Goal: Find specific page/section: Find specific page/section

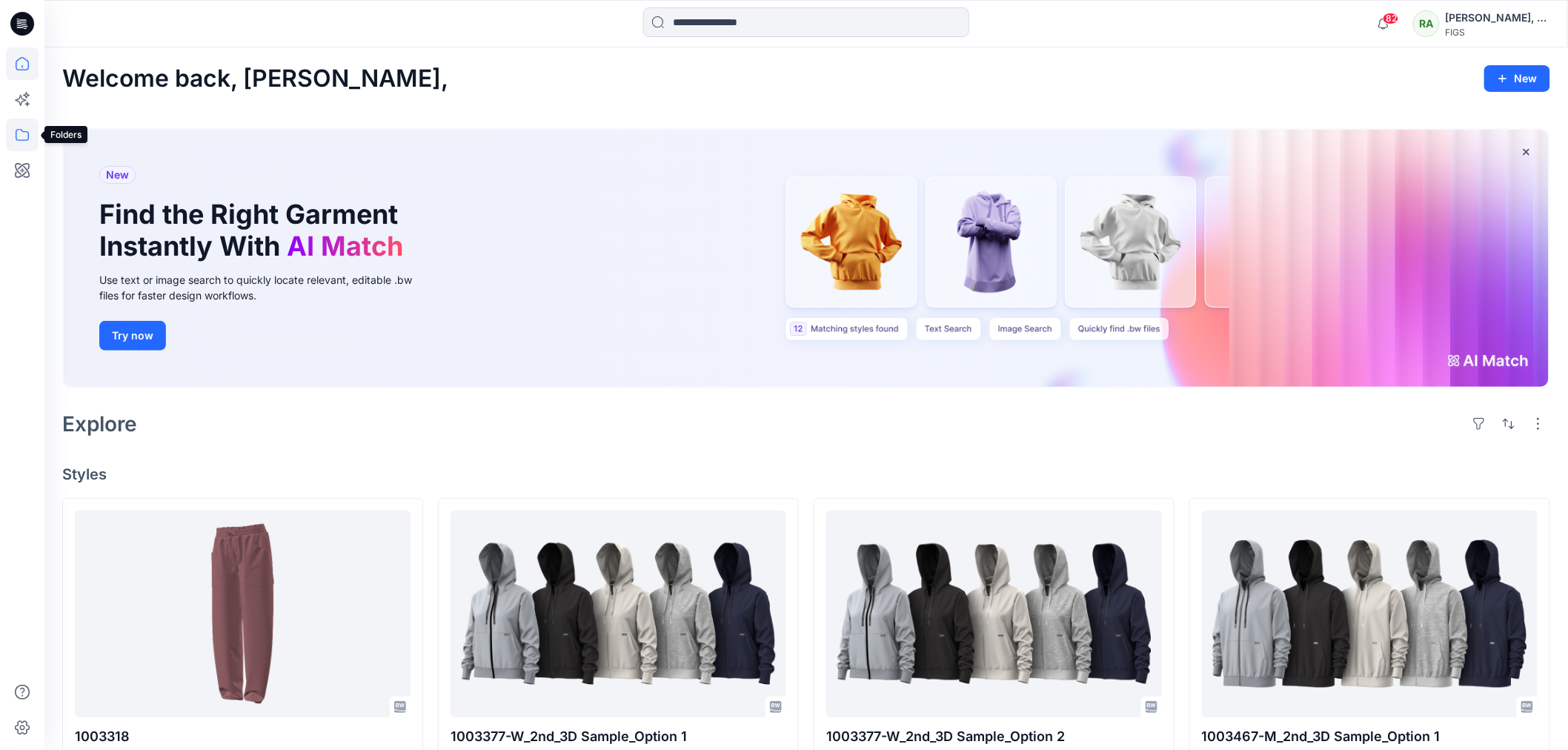
click at [20, 134] on icon at bounding box center [22, 134] width 33 height 33
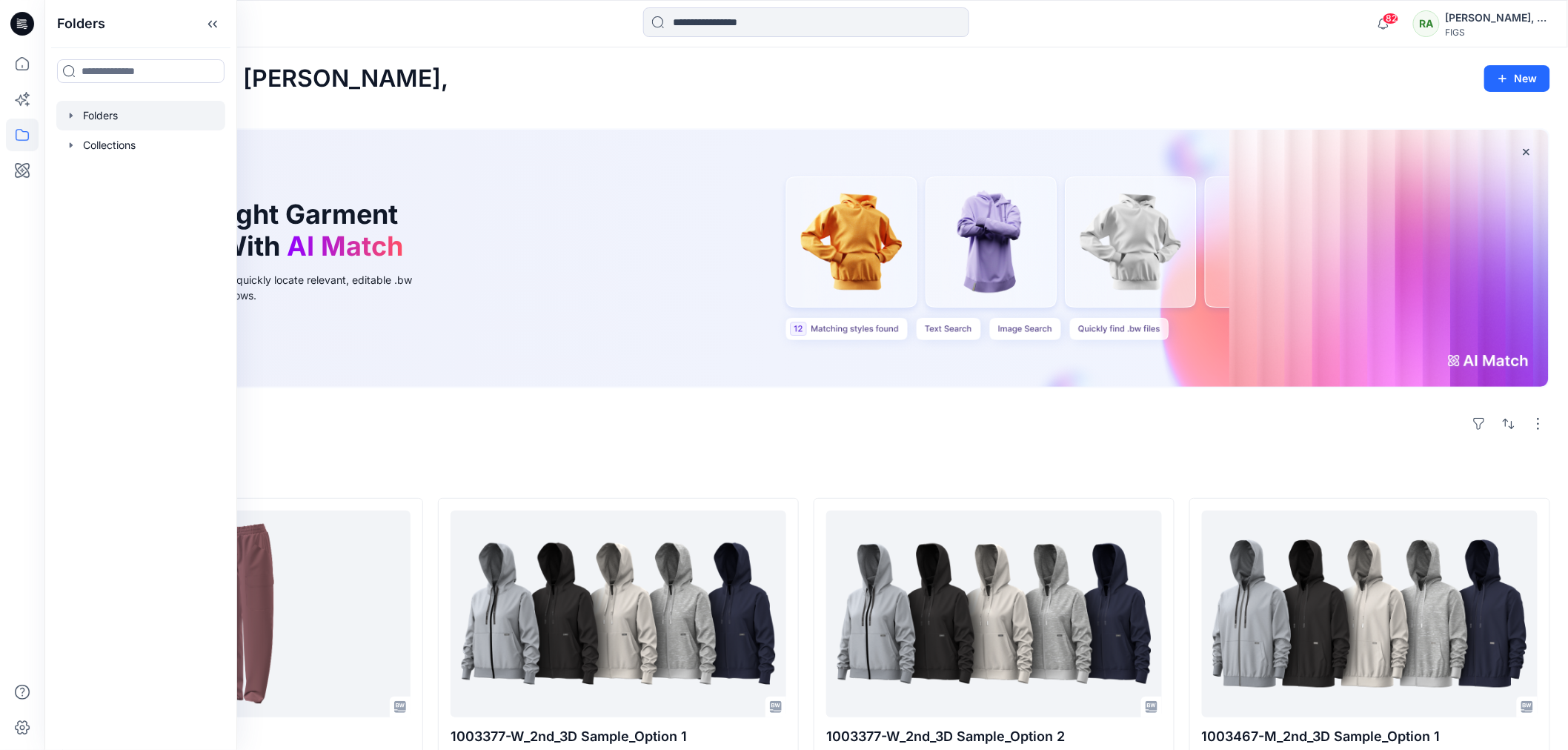
click at [125, 115] on div at bounding box center [141, 115] width 169 height 30
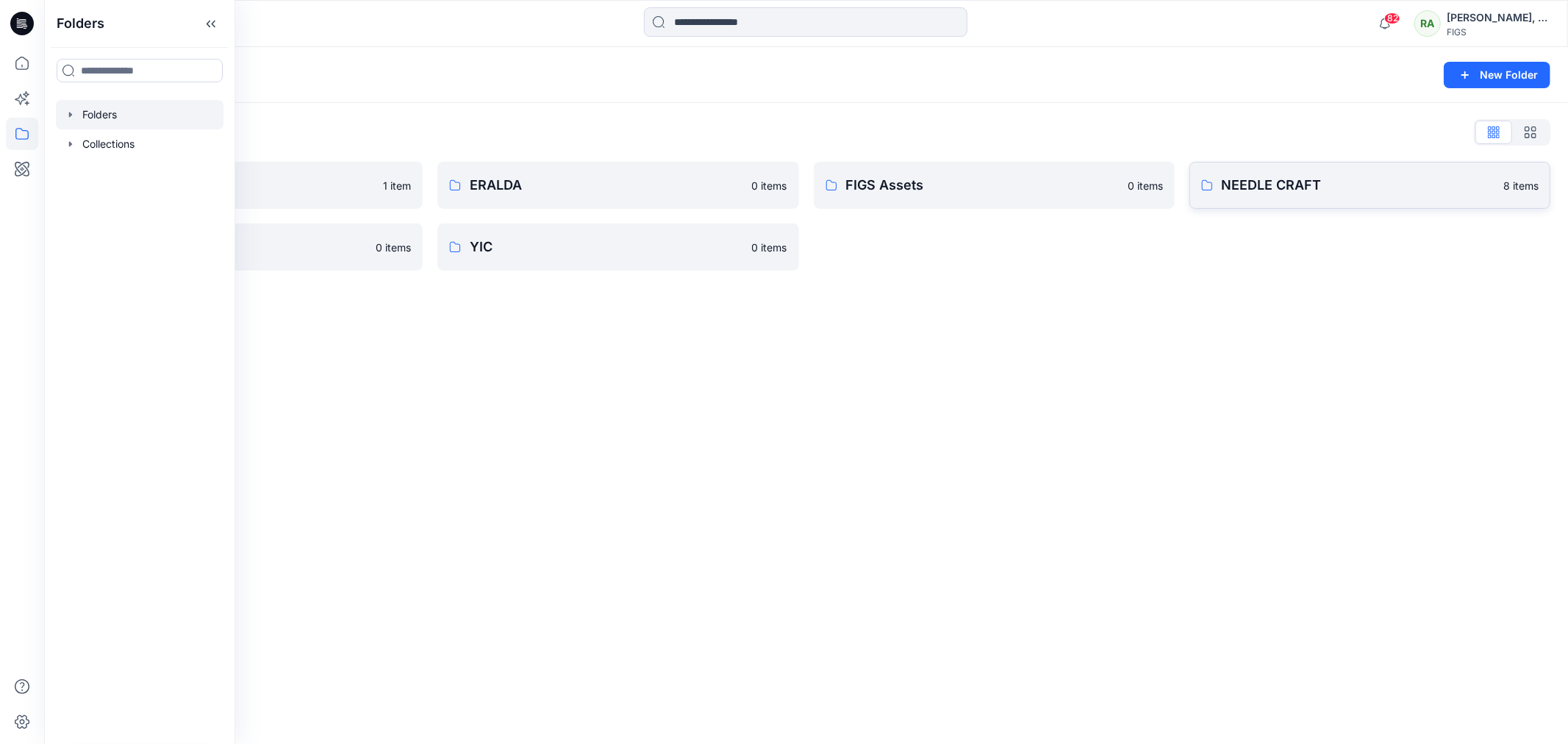
click at [1255, 179] on p "NEEDLE CRAFT" at bounding box center [1358, 186] width 272 height 21
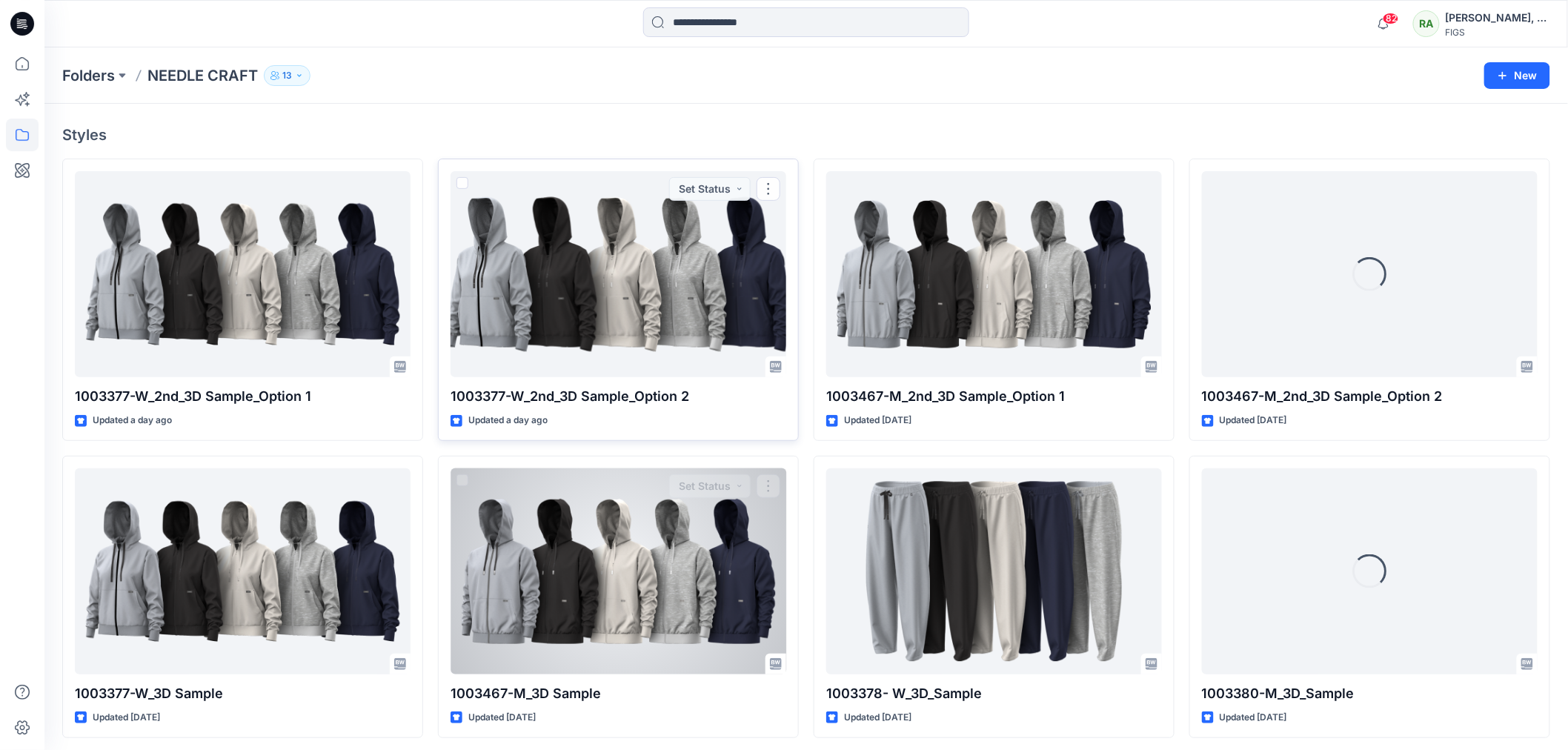
scroll to position [116, 0]
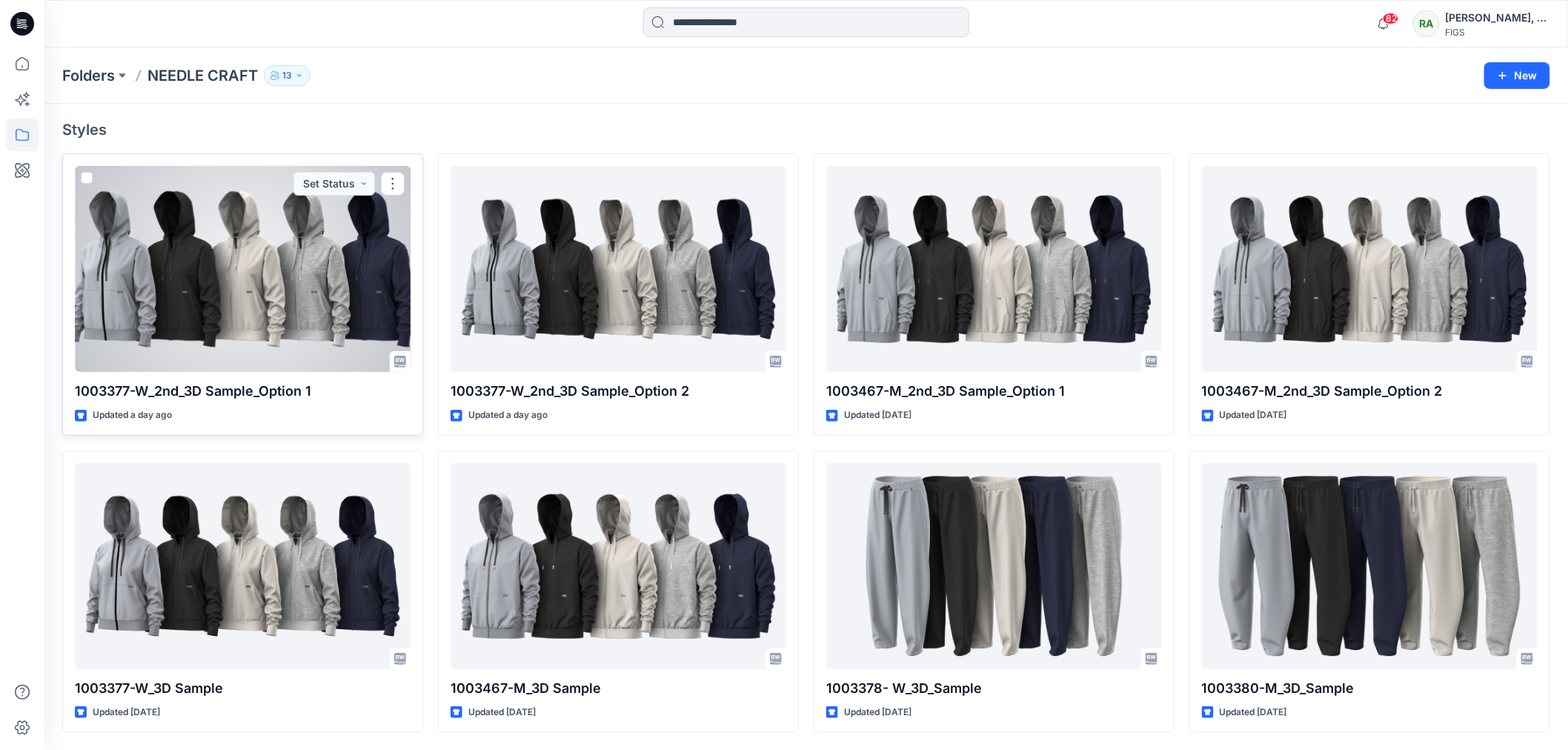
click at [286, 305] on div at bounding box center [243, 269] width 336 height 206
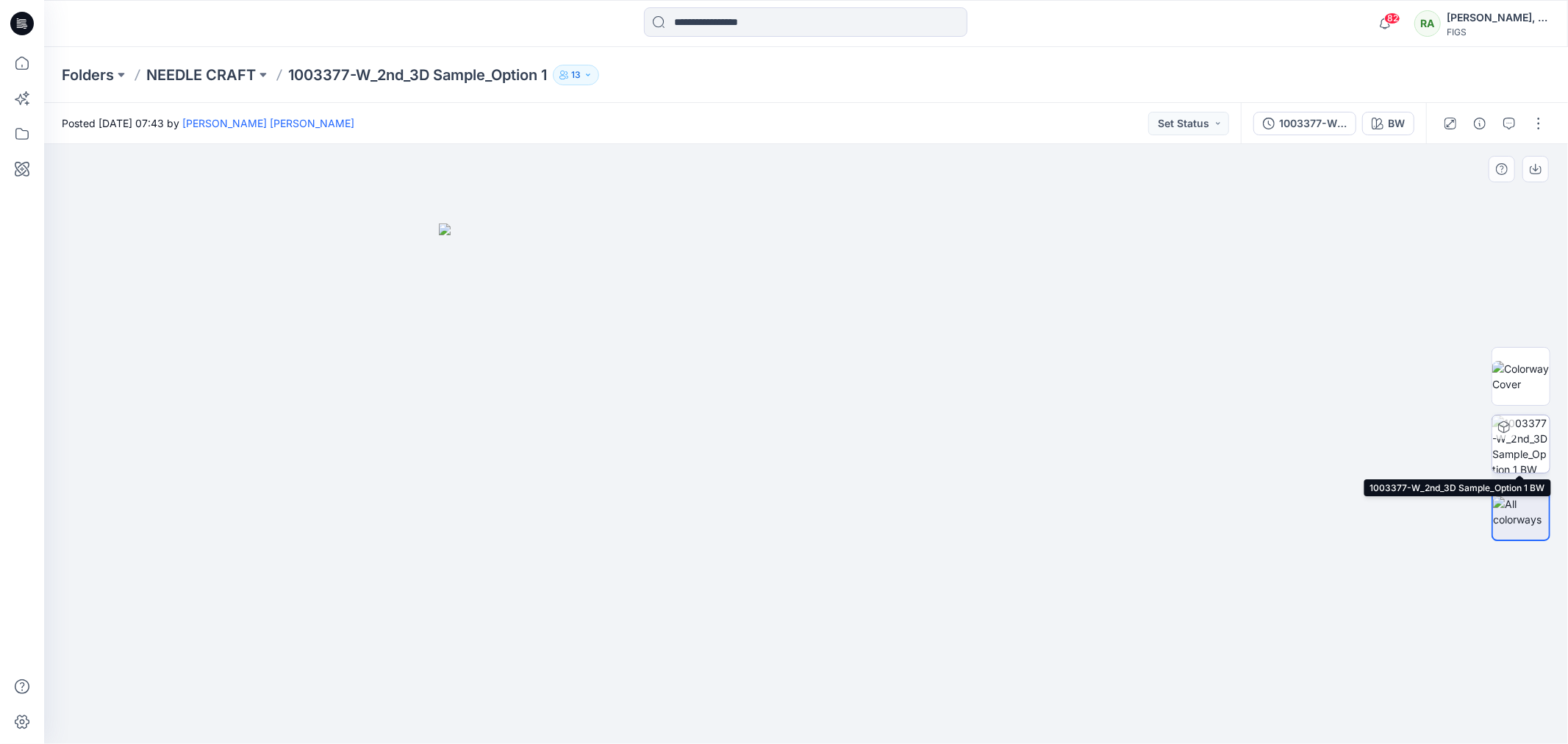
click at [1521, 434] on img at bounding box center [1521, 444] width 57 height 57
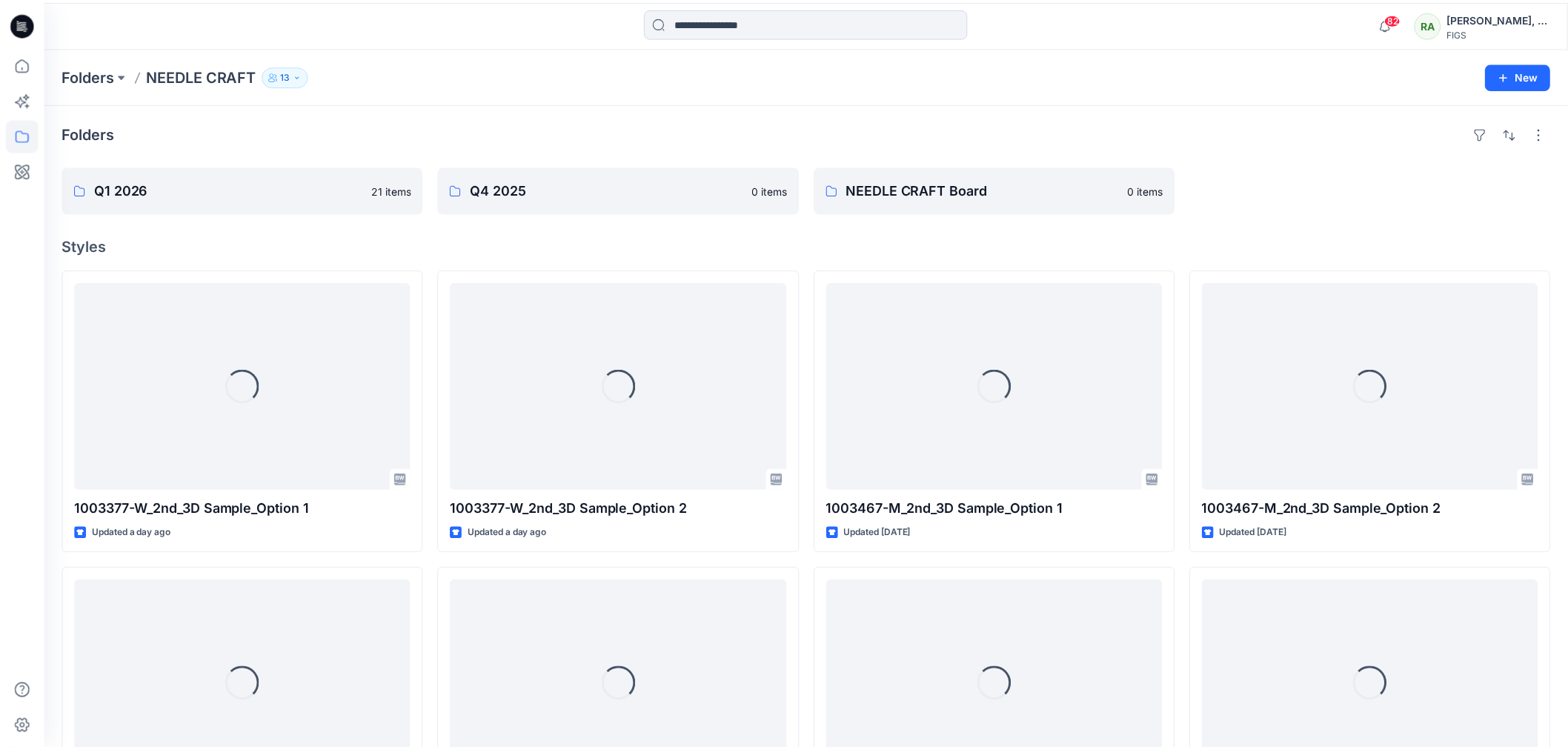
scroll to position [116, 0]
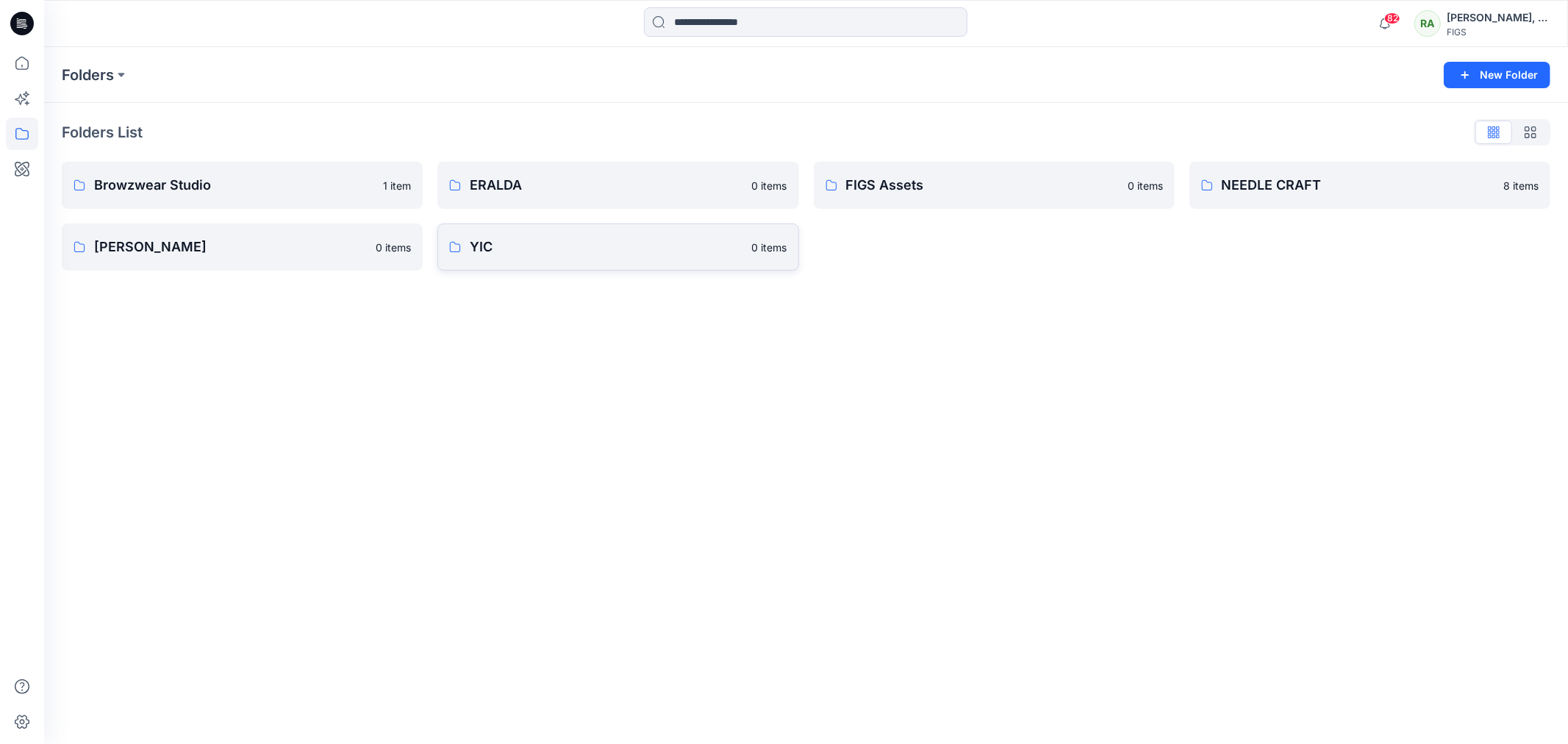
click at [533, 244] on p "YIC" at bounding box center [606, 247] width 272 height 21
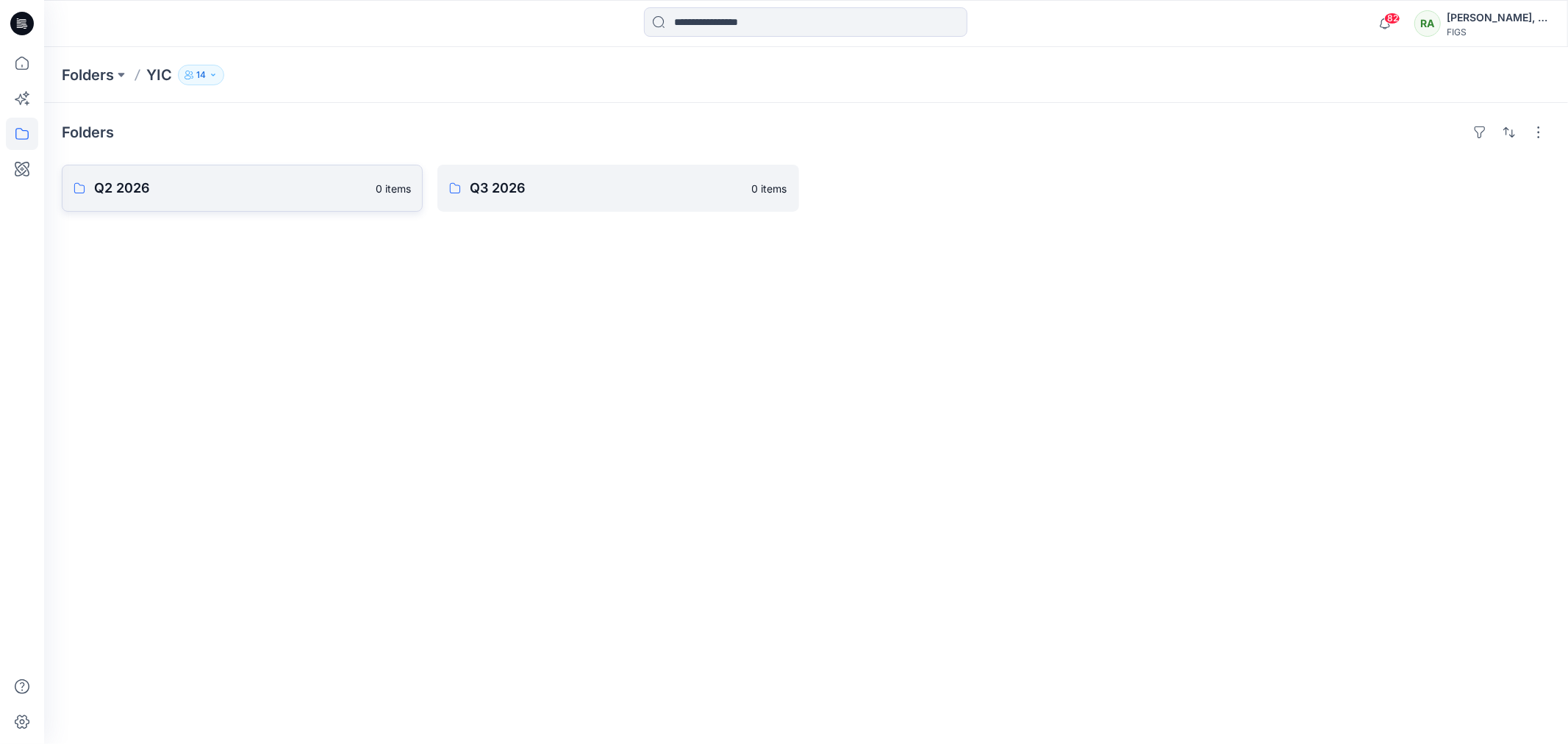
click at [178, 191] on p "Q2 2026" at bounding box center [231, 189] width 272 height 21
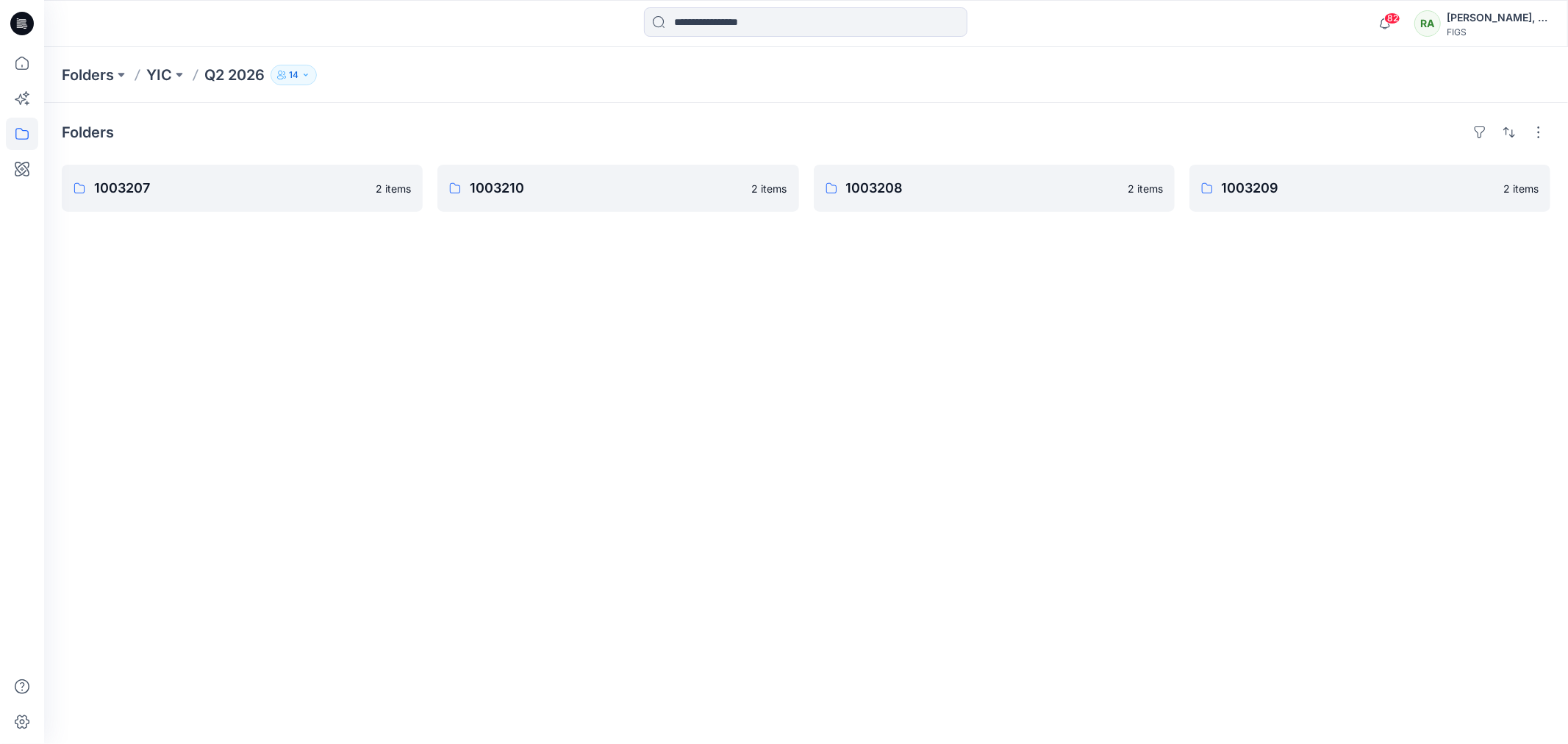
click at [178, 191] on p "1003207" at bounding box center [231, 189] width 272 height 21
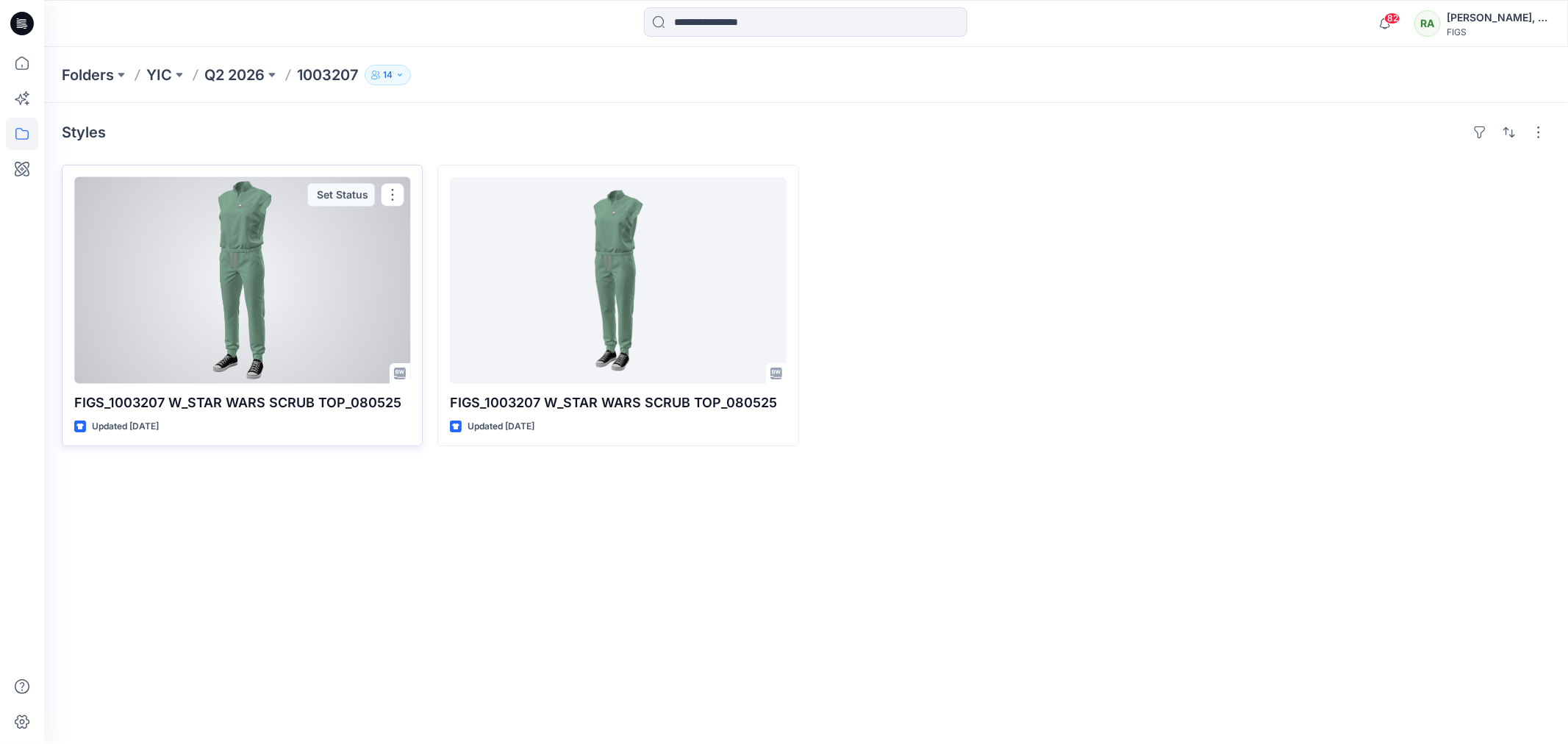
click at [235, 401] on p "FIGS_1003207 W_STAR WARS SCRUB TOP_080525" at bounding box center [242, 403] width 336 height 21
click at [266, 270] on div at bounding box center [242, 280] width 336 height 207
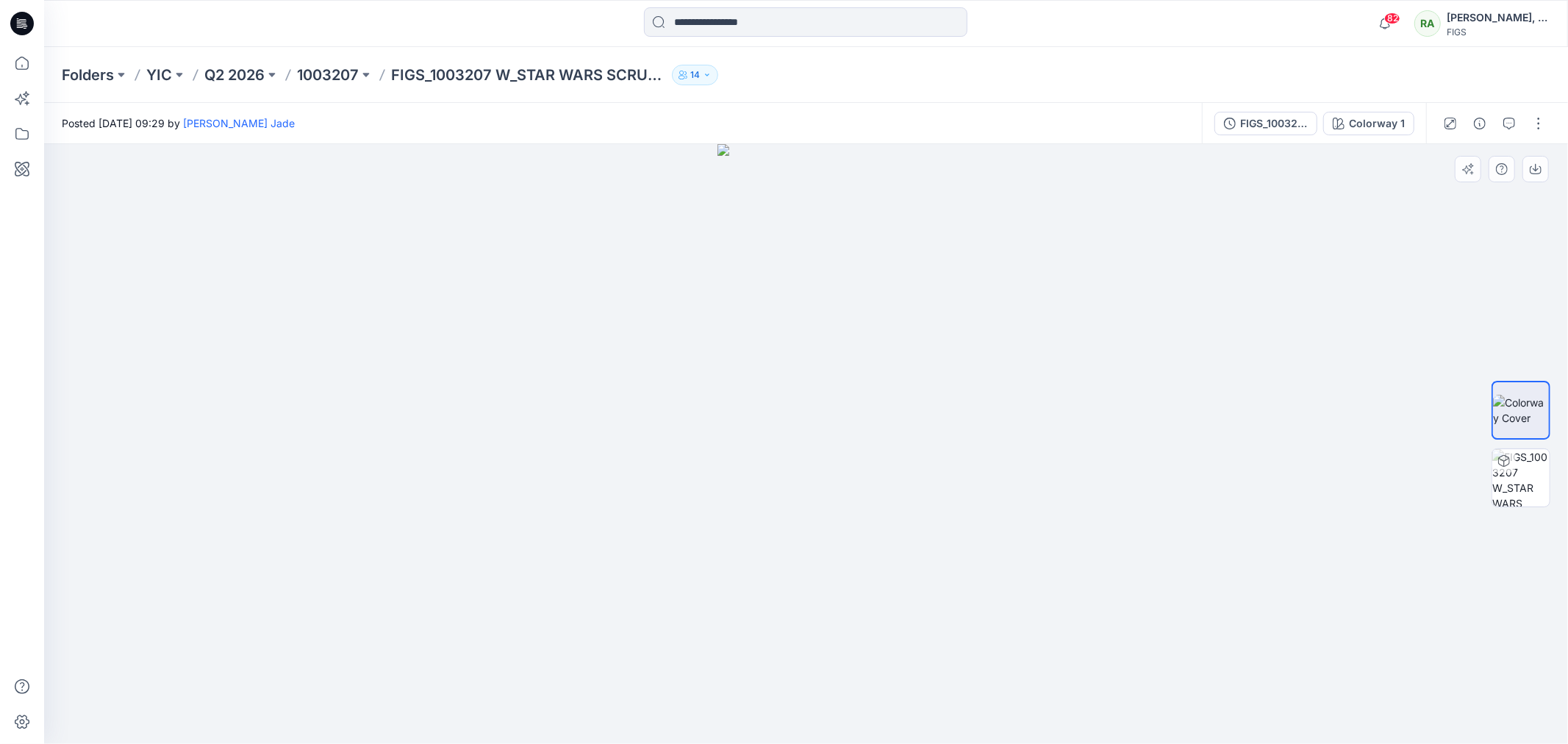
drag, startPoint x: 985, startPoint y: 445, endPoint x: 818, endPoint y: 438, distance: 167.1
click at [818, 438] on div at bounding box center [806, 444] width 1524 height 600
click at [1520, 474] on div "1 %" at bounding box center [1520, 477] width 35 height 12
